Goal: Transaction & Acquisition: Download file/media

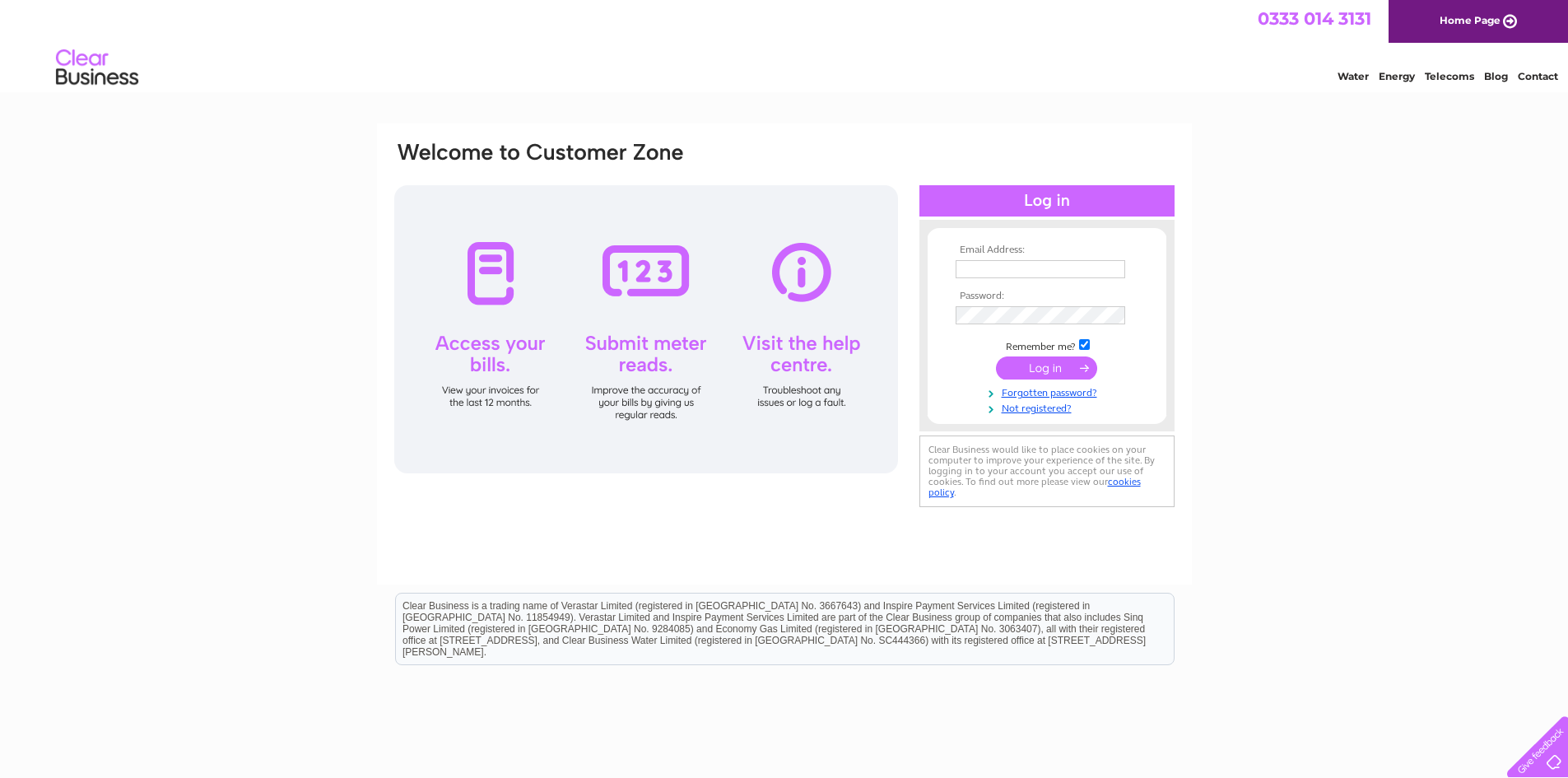
type input "[PERSON_NAME][EMAIL_ADDRESS][DOMAIN_NAME]"
click at [1053, 363] on input "submit" at bounding box center [1045, 367] width 101 height 23
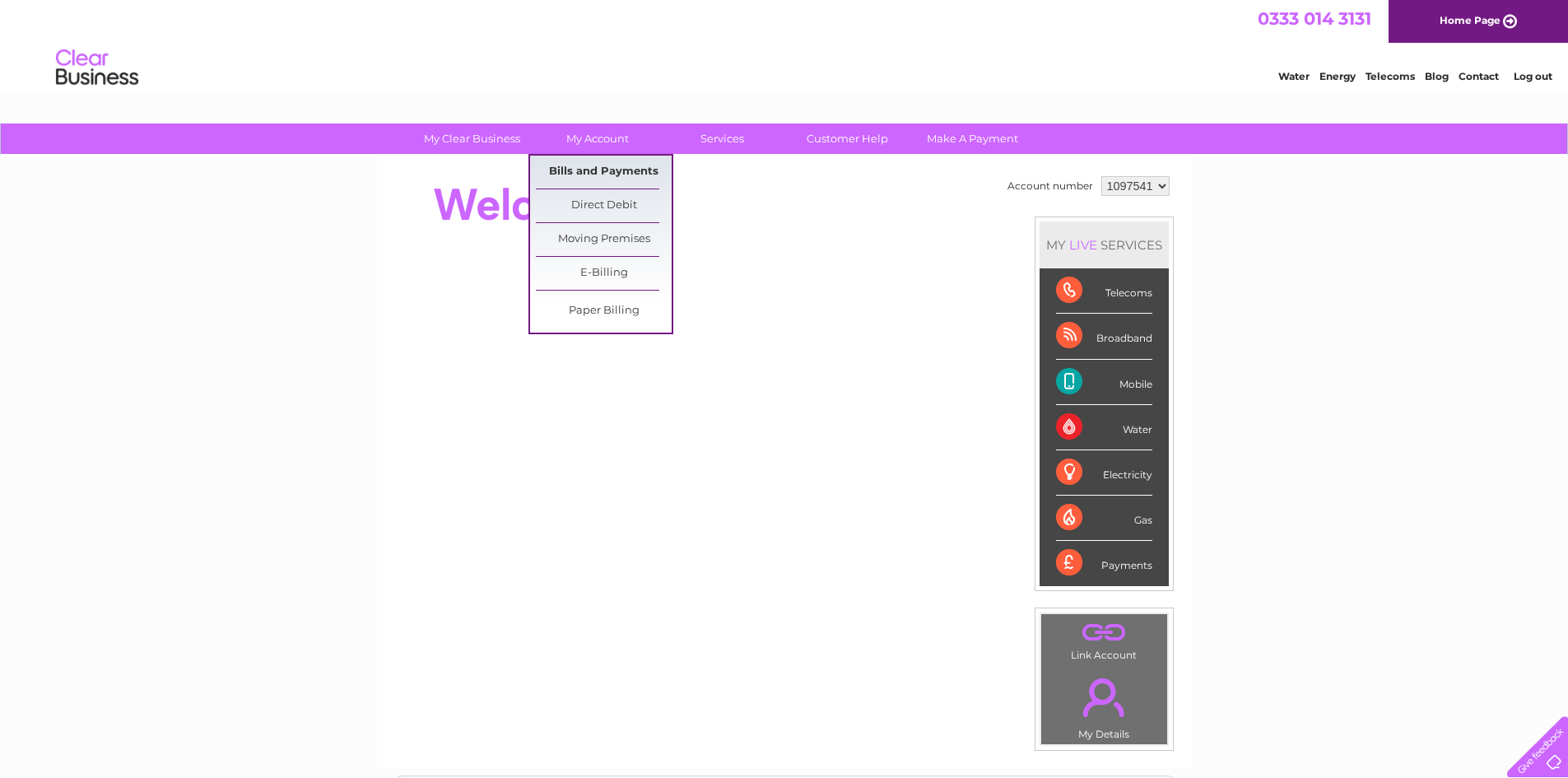
click at [558, 171] on link "Bills and Payments" at bounding box center [603, 172] width 136 height 33
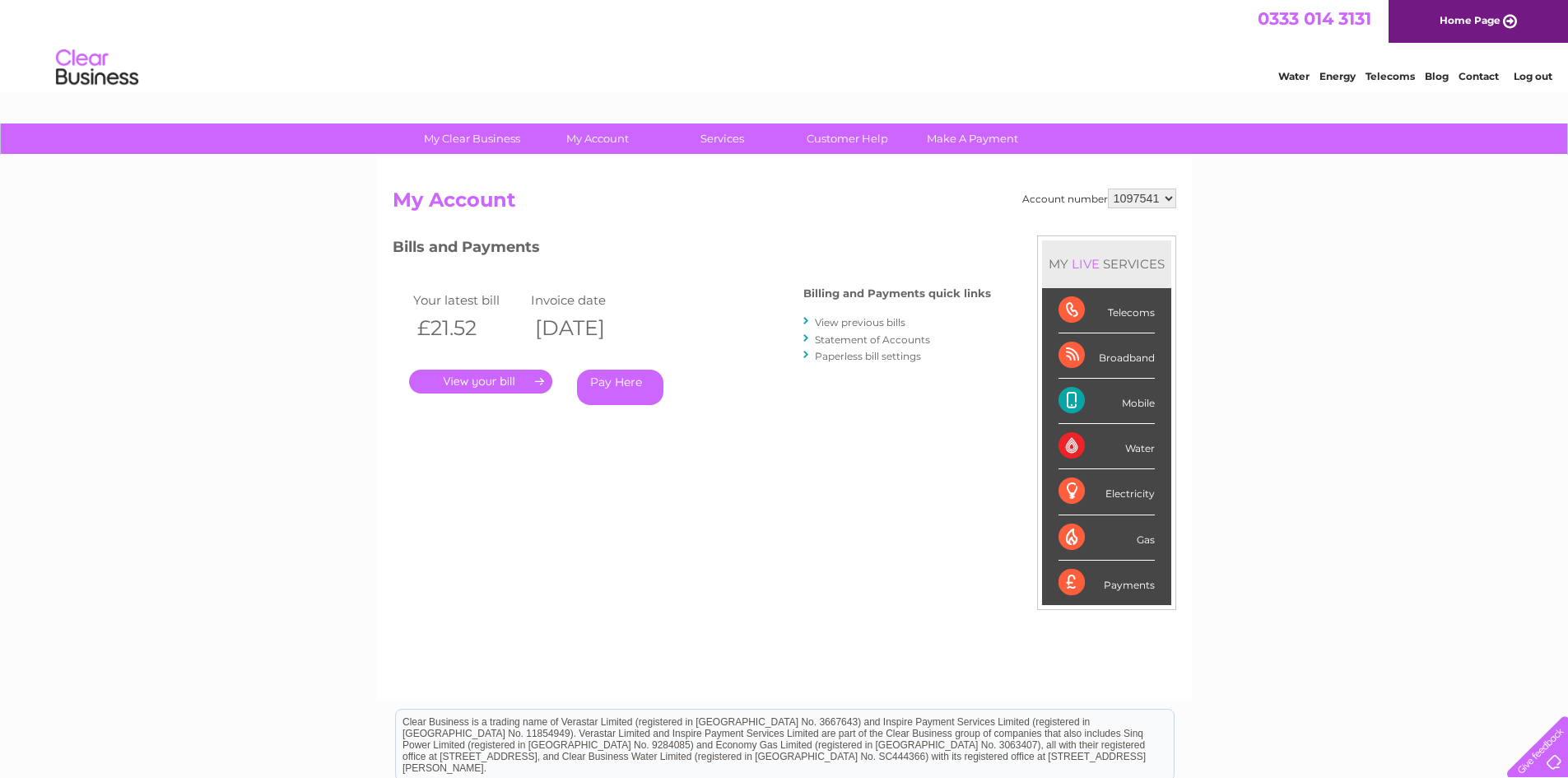
click at [530, 381] on link "." at bounding box center [481, 381] width 144 height 24
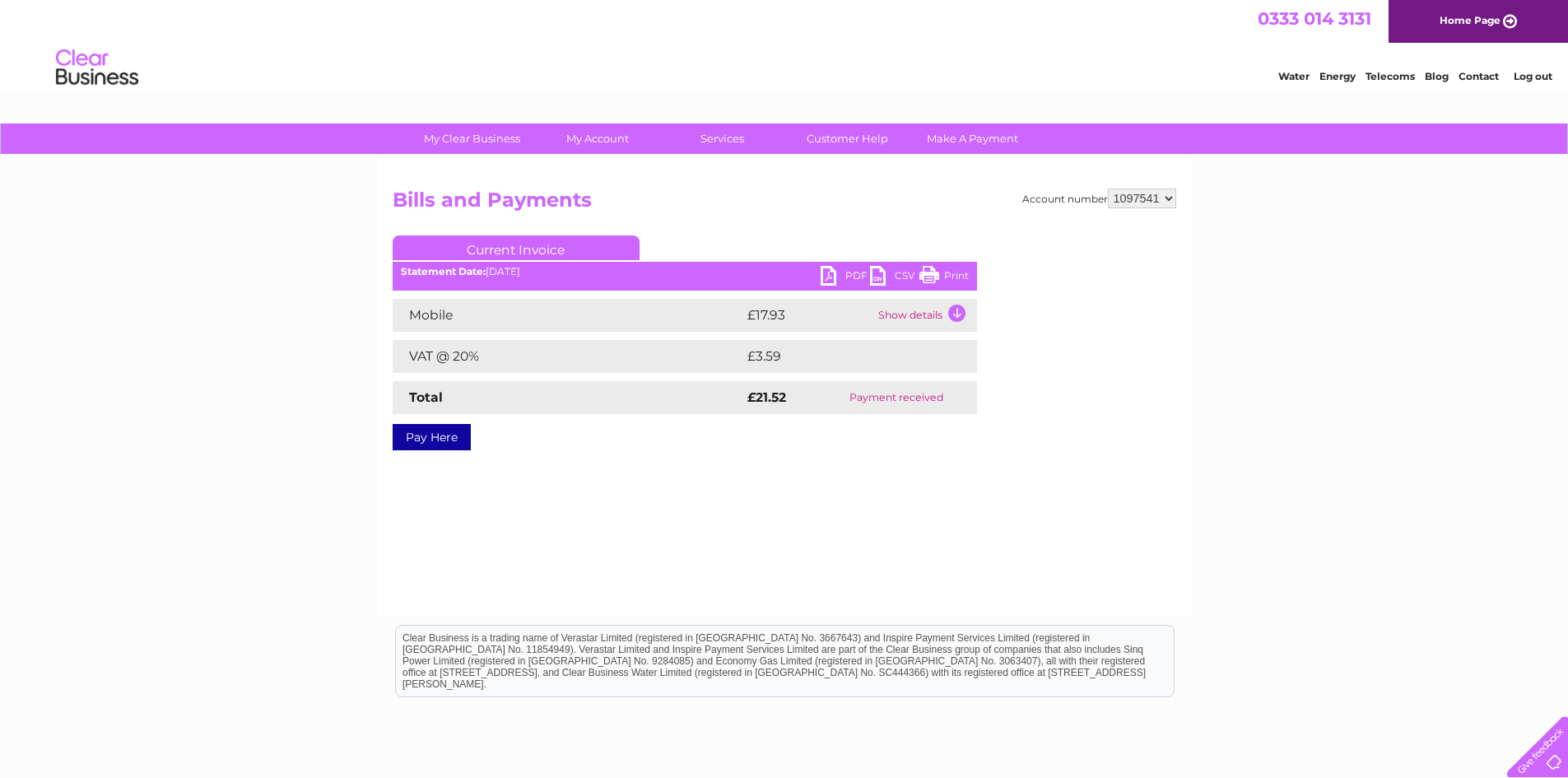
click at [840, 273] on link "PDF" at bounding box center [844, 277] width 49 height 24
